Goal: Information Seeking & Learning: Find specific fact

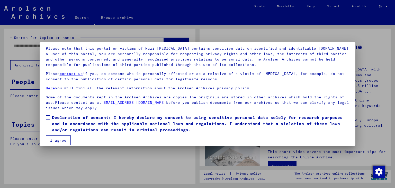
scroll to position [40, 0]
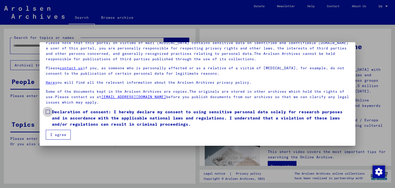
click at [47, 113] on label "Declaration of consent: I hereby declare my consent to using sensitive personal…" at bounding box center [198, 118] width 304 height 19
click at [55, 135] on button "I agree" at bounding box center [58, 135] width 25 height 10
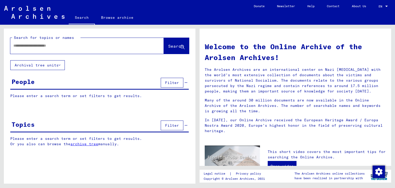
click at [51, 47] on input "text" at bounding box center [80, 45] width 135 height 5
type input "**********"
click at [168, 47] on span "Search" at bounding box center [175, 45] width 15 height 5
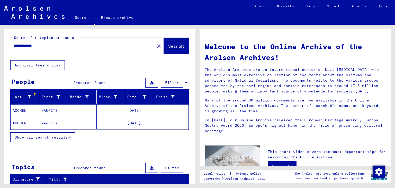
click at [72, 136] on button "Show all search results" at bounding box center [42, 137] width 65 height 10
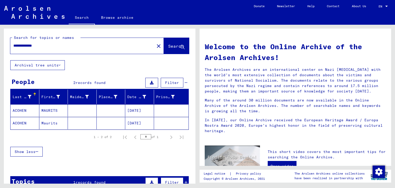
click at [55, 122] on mat-cell "Maurits" at bounding box center [53, 123] width 29 height 12
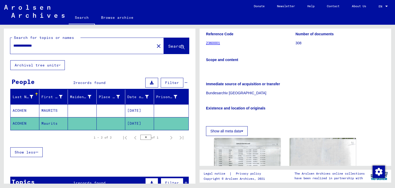
scroll to position [77, 0]
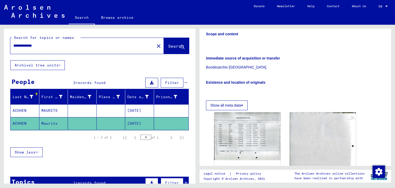
click at [239, 110] on button "Show all meta data" at bounding box center [227, 105] width 42 height 10
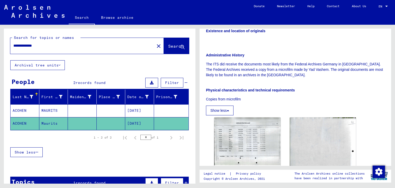
scroll to position [154, 0]
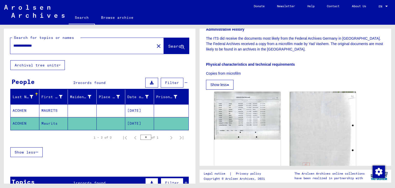
click at [229, 86] on icon at bounding box center [228, 85] width 2 height 4
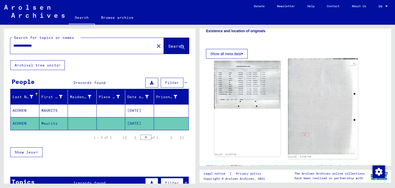
scroll to position [129, 0]
click at [314, 111] on img at bounding box center [322, 106] width 69 height 96
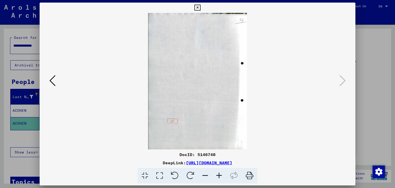
drag, startPoint x: 248, startPoint y: 174, endPoint x: 297, endPoint y: 164, distance: 50.5
click at [248, 175] on icon at bounding box center [250, 176] width 16 height 16
click at [54, 84] on icon at bounding box center [52, 80] width 6 height 12
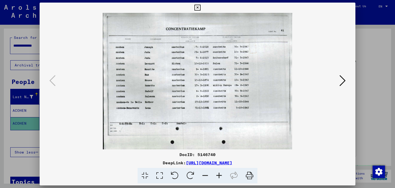
click at [248, 176] on icon at bounding box center [250, 176] width 16 height 16
click at [319, 121] on img at bounding box center [197, 81] width 281 height 136
click at [198, 8] on icon at bounding box center [198, 8] width 6 height 6
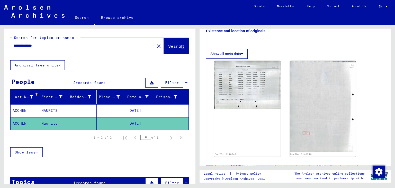
click at [142, 108] on mat-cell "[DATE]" at bounding box center [139, 110] width 29 height 13
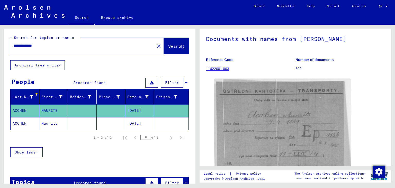
scroll to position [51, 0]
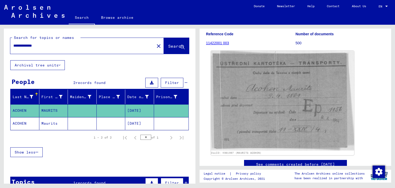
click at [275, 118] on img at bounding box center [283, 101] width 144 height 100
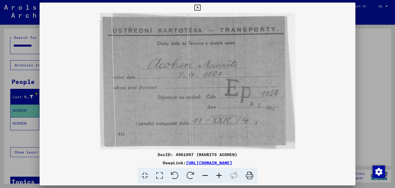
click at [250, 175] on icon at bounding box center [250, 176] width 16 height 16
click at [198, 8] on icon at bounding box center [198, 8] width 6 height 6
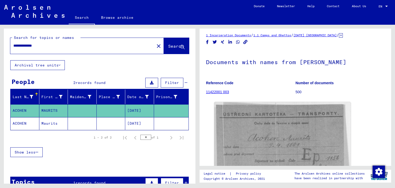
scroll to position [0, 0]
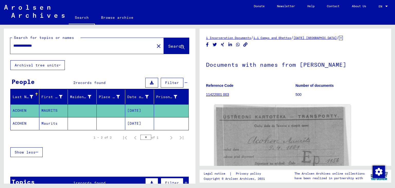
click at [395, 128] on div "1 Incarceration Documents / 1.1 Camps and Ghettos / [DATE] [GEOGRAPHIC_DATA] / …" at bounding box center [297, 104] width 198 height 159
